Goal: Find specific page/section: Find specific page/section

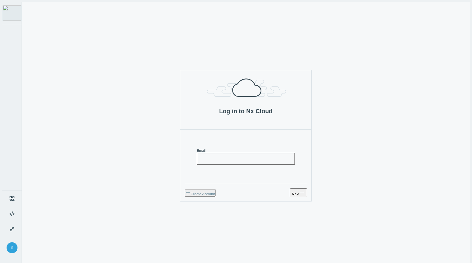
click at [12, 14] on img at bounding box center [12, 12] width 19 height 15
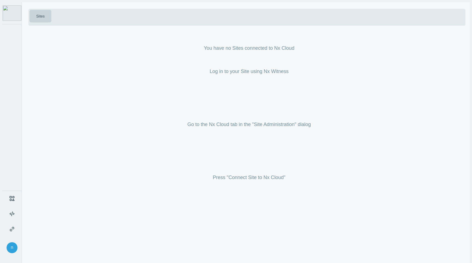
click at [11, 7] on img at bounding box center [12, 12] width 19 height 15
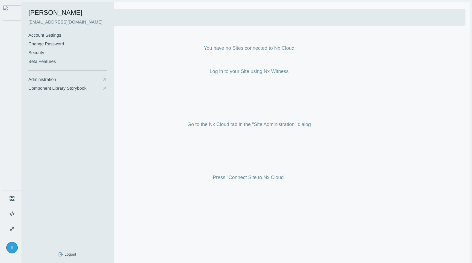
click at [7, 248] on div "n" at bounding box center [11, 247] width 11 height 11
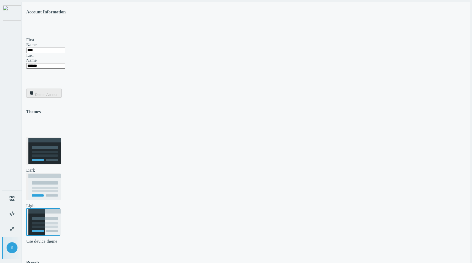
click at [61, 209] on rect at bounding box center [53, 222] width 16 height 26
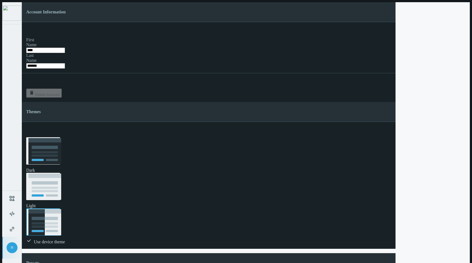
click at [8, 144] on div "n" at bounding box center [12, 133] width 20 height 263
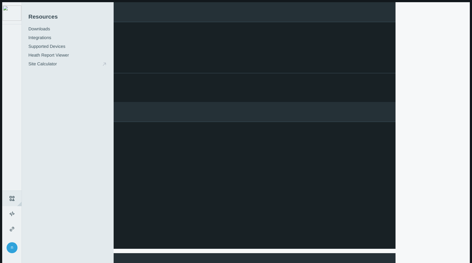
click at [9, 197] on icon at bounding box center [12, 198] width 7 height 7
click at [13, 10] on img at bounding box center [12, 12] width 19 height 15
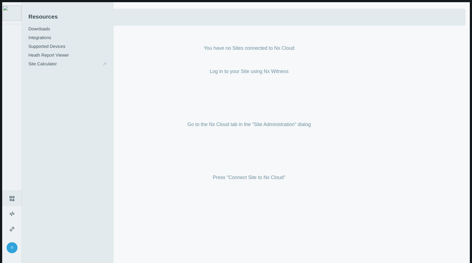
click at [13, 10] on img at bounding box center [12, 12] width 19 height 15
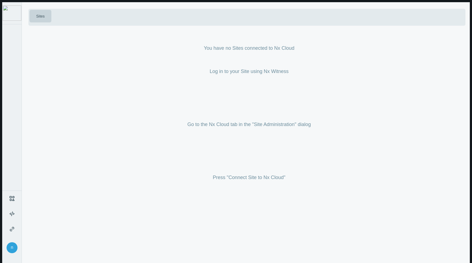
click at [225, 66] on nx-no-systems "You have no Sites connected to Nx Cloud Log in to your Site using Nx Witness Go…" at bounding box center [248, 113] width 441 height 152
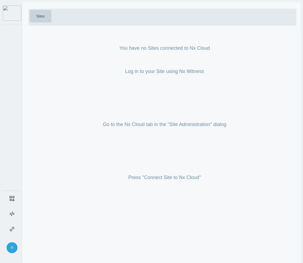
click at [112, 39] on div "You have no Sites connected to Nx Cloud" at bounding box center [164, 48] width 272 height 23
click at [44, 13] on button "Sites" at bounding box center [40, 16] width 22 height 13
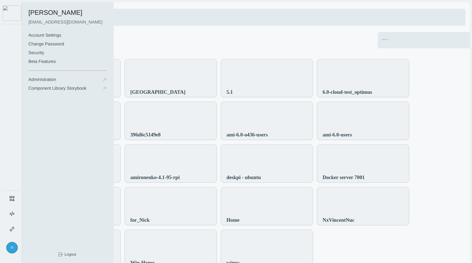
click at [10, 245] on div "n" at bounding box center [11, 247] width 11 height 11
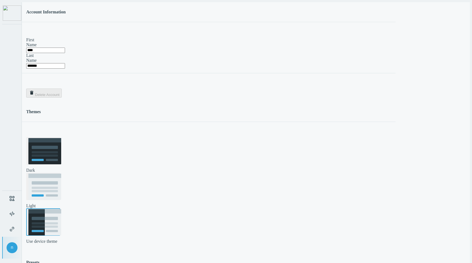
click at [45, 209] on rect at bounding box center [36, 222] width 16 height 26
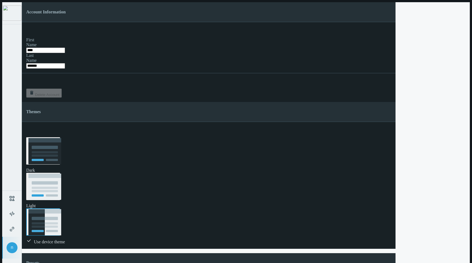
click at [45, 209] on rect at bounding box center [36, 222] width 16 height 26
click at [235, 74] on main "Account Information First Name **** Last Name ******* .st0{fill:#2B383F;} Delet…" at bounding box center [249, 133] width 454 height 263
click at [8, 14] on img at bounding box center [12, 12] width 19 height 15
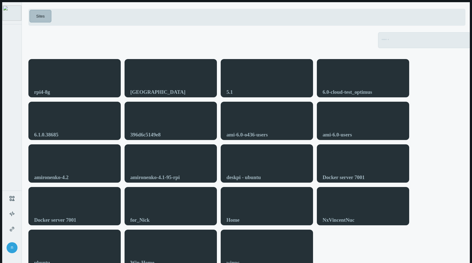
click at [15, 9] on img at bounding box center [12, 12] width 19 height 15
click at [40, 14] on span "Sites" at bounding box center [40, 16] width 11 height 6
click at [70, 64] on div "rpi4-8g" at bounding box center [75, 81] width 92 height 44
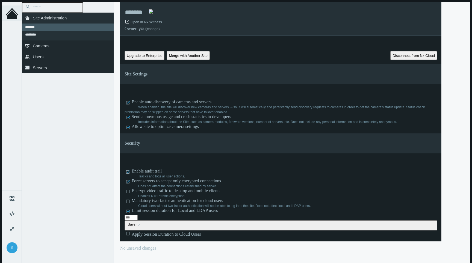
click at [10, 12] on icon at bounding box center [12, 14] width 10 height 9
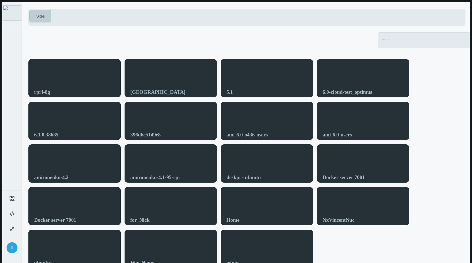
click at [45, 13] on button "Sites" at bounding box center [40, 16] width 22 height 13
click at [94, 21] on div "Sites" at bounding box center [246, 17] width 437 height 17
click at [235, 32] on div at bounding box center [245, 40] width 435 height 16
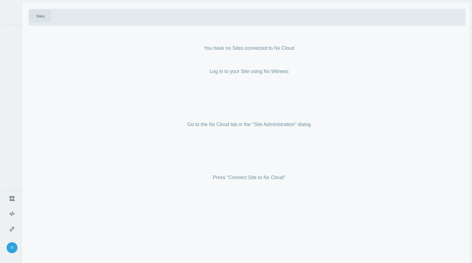
click at [38, 14] on span "Sites" at bounding box center [40, 16] width 11 height 6
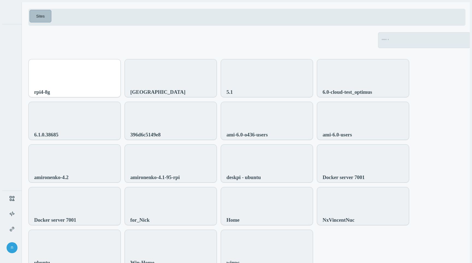
click at [57, 84] on div "rpi4-8g" at bounding box center [74, 92] width 81 height 16
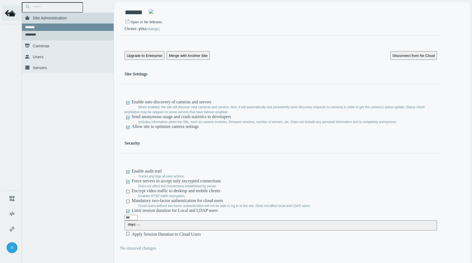
click at [9, 16] on icon at bounding box center [12, 13] width 14 height 14
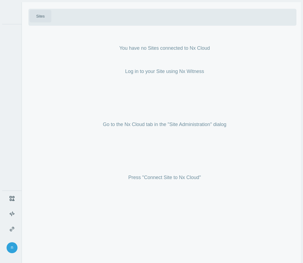
click at [40, 13] on span "Sites" at bounding box center [40, 16] width 11 height 6
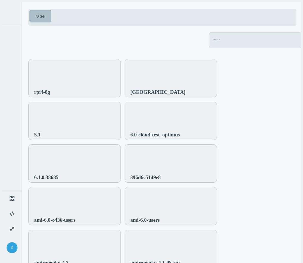
click at [229, 64] on nx-virtual-scroll "rpi4-8g SOFIA 5.1 6.0-cloud-test_optimus 6.1.0.38685 396d6c5149e8 ami-6.0-o436-…" at bounding box center [164, 164] width 272 height 210
click at [293, 75] on nx-virtual-scroll "rpi4-8g SOFIA 5.1 6.0-cloud-test_optimus 6.1.0.38685 396d6c5149e8 ami-6.0-o436-…" at bounding box center [164, 164] width 272 height 210
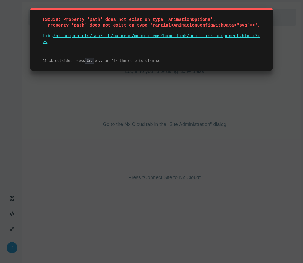
click at [174, 143] on div "TS2339: Property 'path' does not exist on type 'AnimationOptions'. Property 'pa…" at bounding box center [151, 131] width 303 height 263
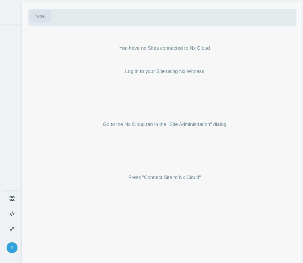
click at [40, 13] on span "Sites" at bounding box center [40, 16] width 11 height 6
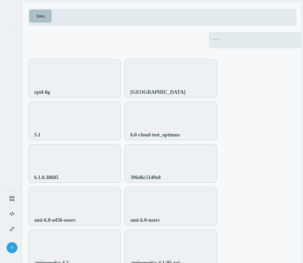
click at [265, 77] on nx-virtual-scroll "rpi4-8g SOFIA 5.1 6.0-cloud-test_optimus 6.1.0.38685 396d6c5149e8 ami-6.0-o436-…" at bounding box center [164, 164] width 272 height 210
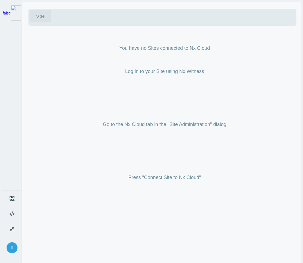
click at [39, 16] on span "Sites" at bounding box center [40, 16] width 11 height 6
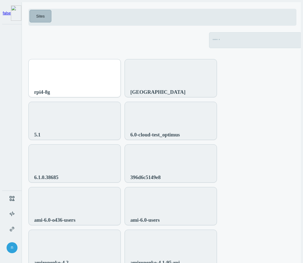
click at [84, 84] on div "rpi4-8g" at bounding box center [74, 92] width 81 height 16
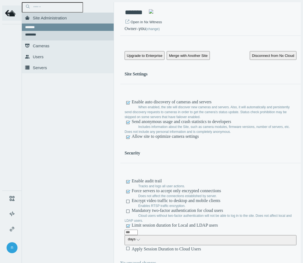
click at [10, 12] on icon at bounding box center [11, 13] width 5 height 5
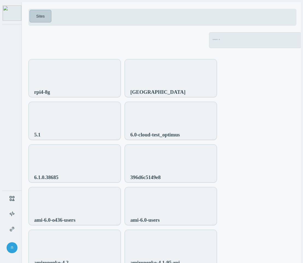
click at [38, 16] on span "Sites" at bounding box center [40, 16] width 11 height 6
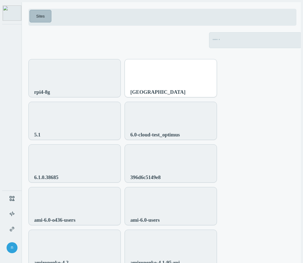
click at [152, 84] on div "[GEOGRAPHIC_DATA]" at bounding box center [170, 92] width 81 height 16
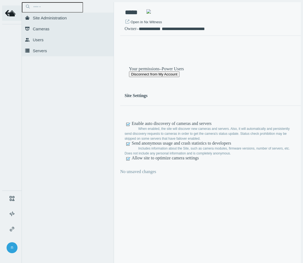
click at [13, 10] on icon at bounding box center [12, 13] width 14 height 14
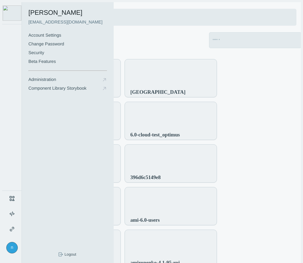
click at [8, 244] on div "n" at bounding box center [11, 247] width 11 height 11
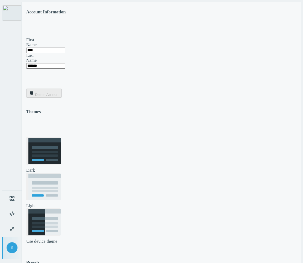
click at [173, 137] on div "Dark Light Use device theme" at bounding box center [161, 190] width 270 height 106
click at [49, 151] on rect at bounding box center [45, 152] width 26 height 2
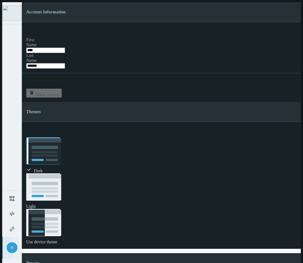
click at [186, 137] on div "Dark Light Use device theme" at bounding box center [161, 190] width 270 height 107
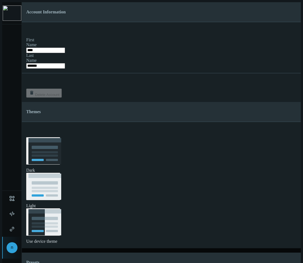
click at [11, 12] on img at bounding box center [12, 12] width 19 height 15
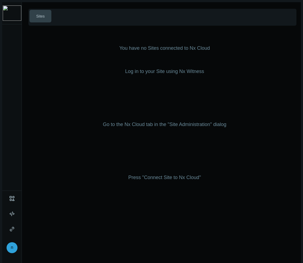
click at [38, 14] on span "Sites" at bounding box center [40, 16] width 11 height 6
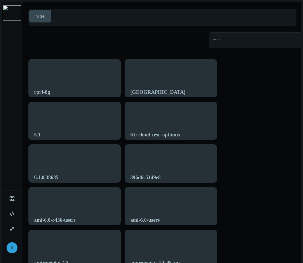
click at [63, 63] on div "rpi4-8g" at bounding box center [75, 81] width 92 height 44
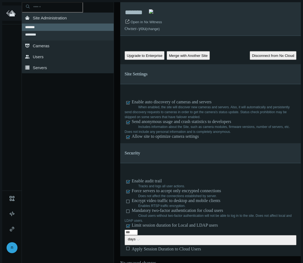
click at [9, 10] on icon at bounding box center [9, 13] width 6 height 6
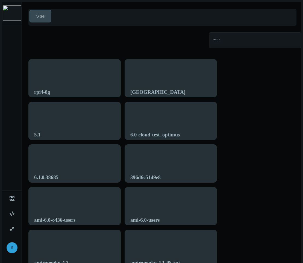
click at [262, 83] on nx-virtual-scroll "rpi4-8g SOFIA 5.1 6.0-cloud-test_optimus 6.1.0.38685 396d6c5149e8 ami-6.0-o436-…" at bounding box center [164, 164] width 272 height 210
click at [263, 100] on nx-virtual-scroll "rpi4-8g SOFIA 5.1 6.0-cloud-test_optimus 6.1.0.38685 396d6c5149e8 ami-6.0-o436-…" at bounding box center [164, 164] width 272 height 210
